Goal: Check status: Check status

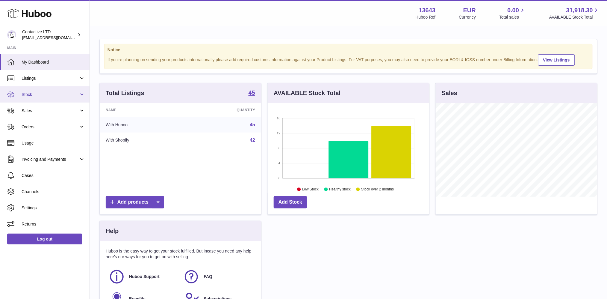
scroll to position [93, 161]
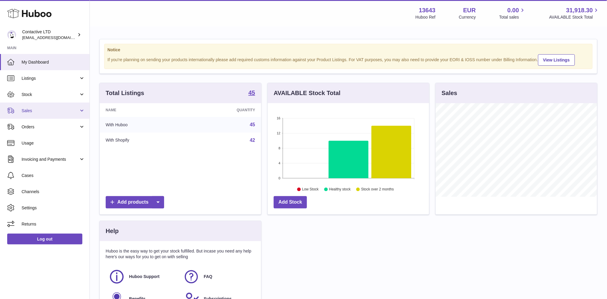
click at [55, 106] on link "Sales" at bounding box center [45, 110] width 90 height 16
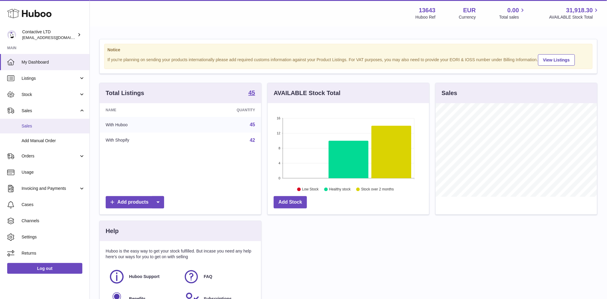
click at [55, 125] on span "Sales" at bounding box center [53, 126] width 63 height 6
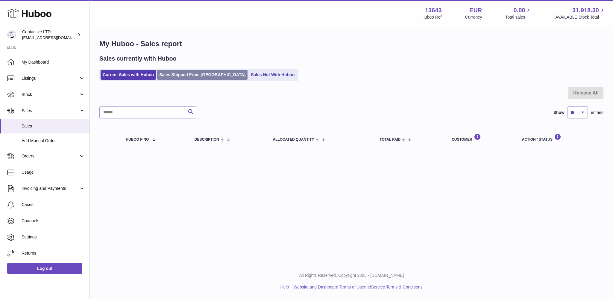
click at [190, 72] on link "Sales Shipped From [GEOGRAPHIC_DATA]" at bounding box center [202, 75] width 90 height 10
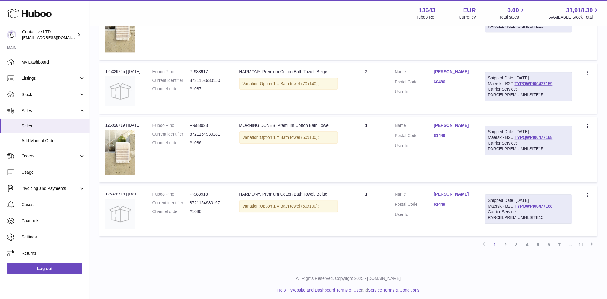
scroll to position [502, 0]
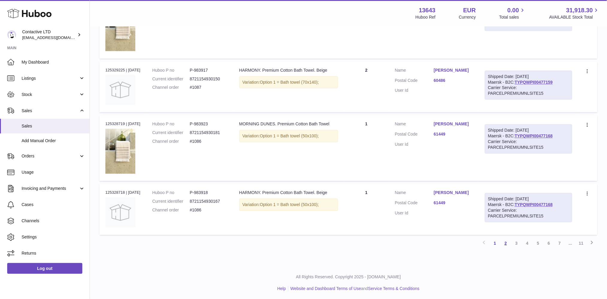
click at [507, 242] on link "2" at bounding box center [505, 242] width 11 height 11
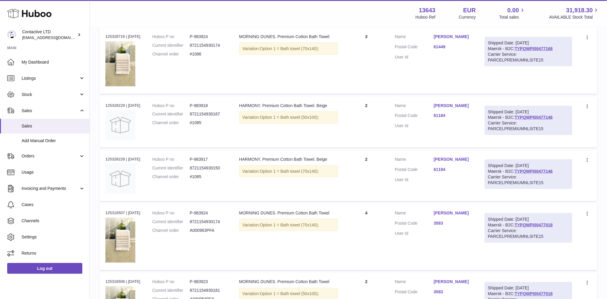
scroll to position [186, 0]
